Goal: Find contact information: Find contact information

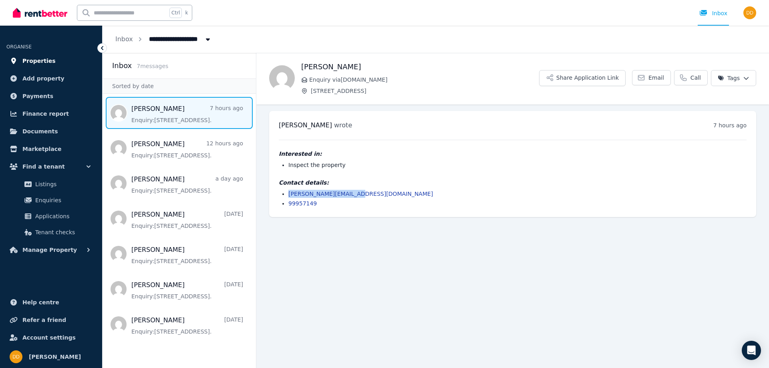
click at [36, 58] on span "Properties" at bounding box center [38, 61] width 33 height 10
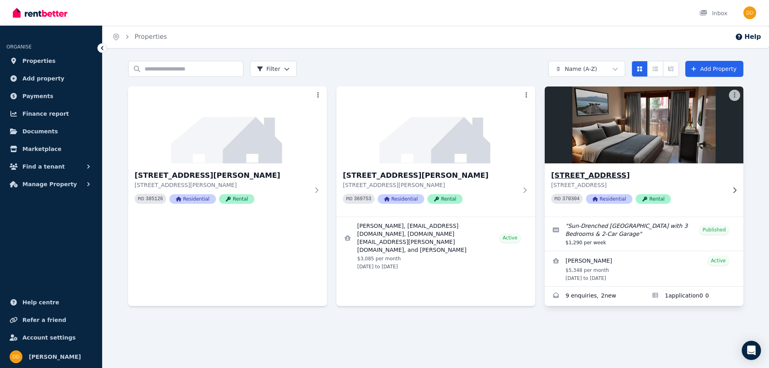
click at [628, 125] on img at bounding box center [644, 125] width 209 height 81
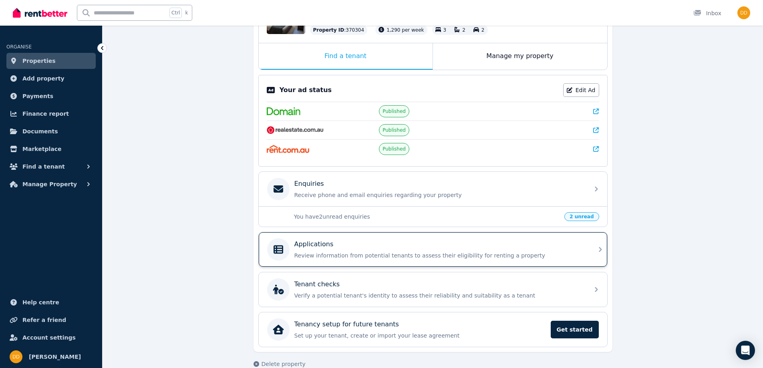
scroll to position [120, 0]
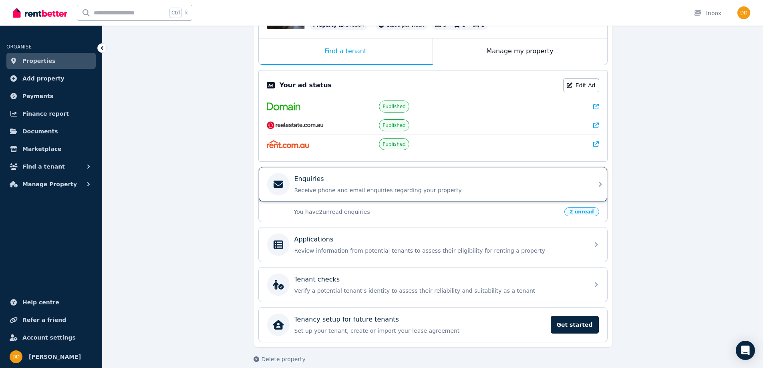
click at [341, 188] on p "Receive phone and email enquiries regarding your property" at bounding box center [440, 190] width 290 height 8
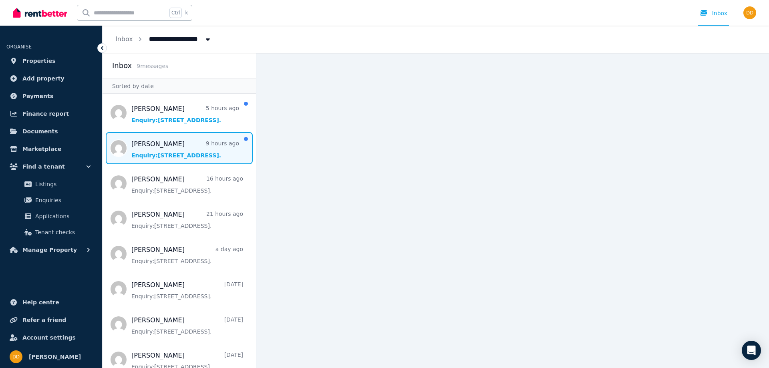
click at [163, 147] on span "Message list" at bounding box center [179, 148] width 153 height 32
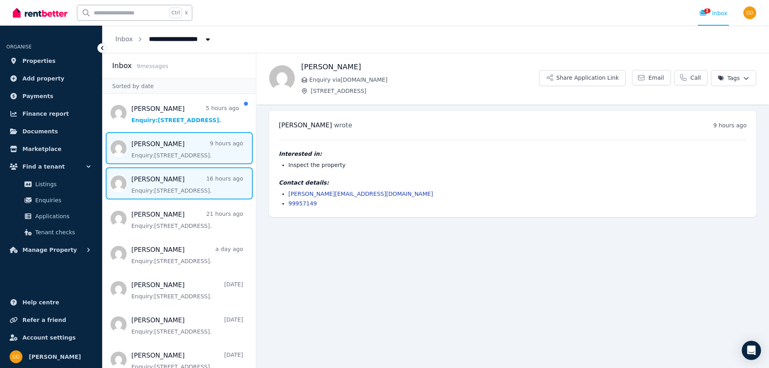
click at [147, 178] on span "Message list" at bounding box center [179, 183] width 153 height 32
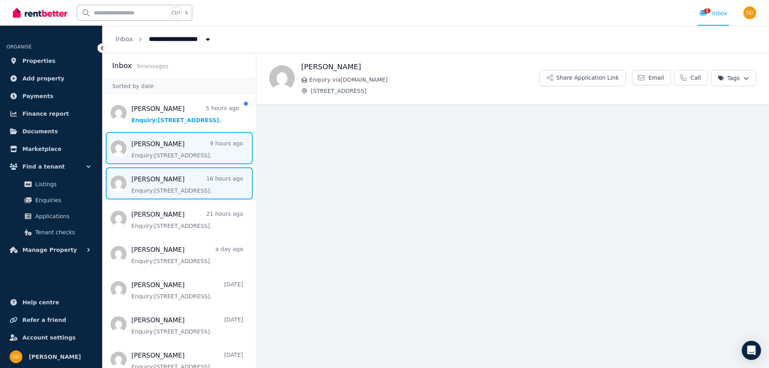
click at [153, 152] on span "Message list" at bounding box center [179, 148] width 153 height 32
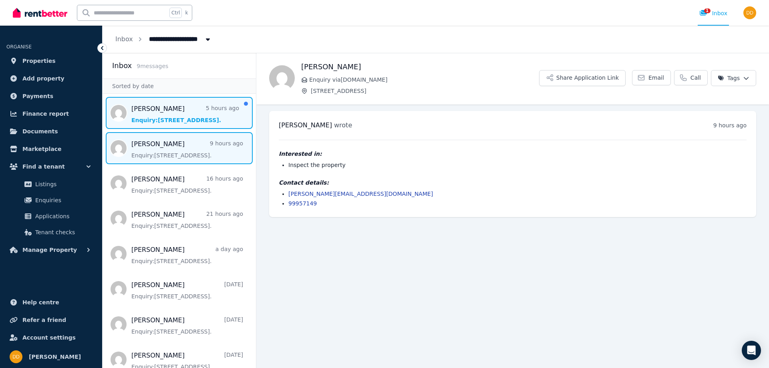
click at [158, 119] on span "Message list" at bounding box center [179, 113] width 153 height 32
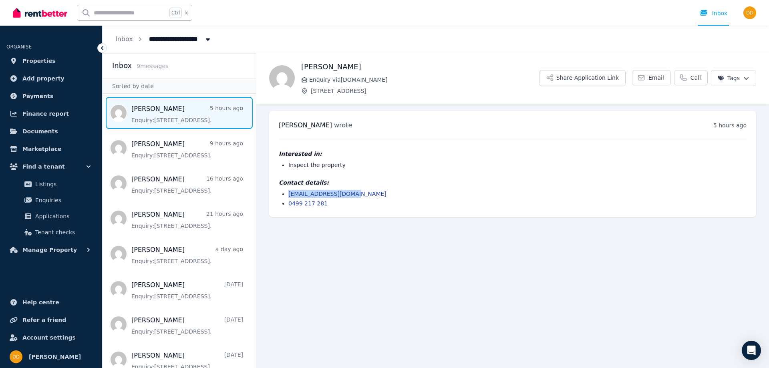
drag, startPoint x: 350, startPoint y: 193, endPoint x: 288, endPoint y: 195, distance: 61.7
click at [288, 195] on ul "[EMAIL_ADDRESS][DOMAIN_NAME] 0499 217 281" at bounding box center [513, 199] width 468 height 18
copy link "[EMAIL_ADDRESS][DOMAIN_NAME]"
